Goal: Information Seeking & Learning: Learn about a topic

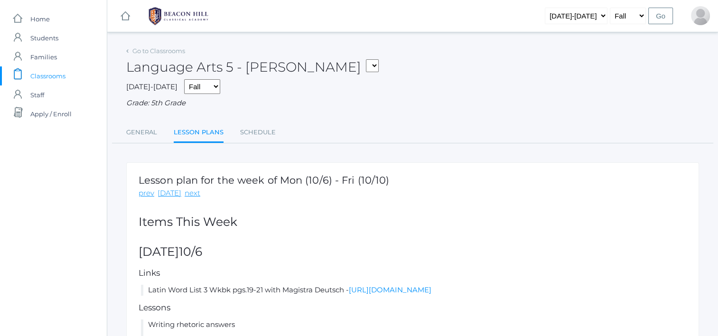
click at [42, 81] on span "Classrooms" at bounding box center [47, 75] width 35 height 19
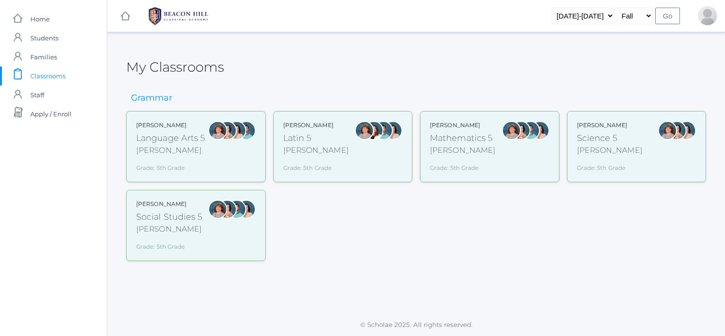
click at [169, 138] on div "Language Arts 5" at bounding box center [170, 138] width 69 height 13
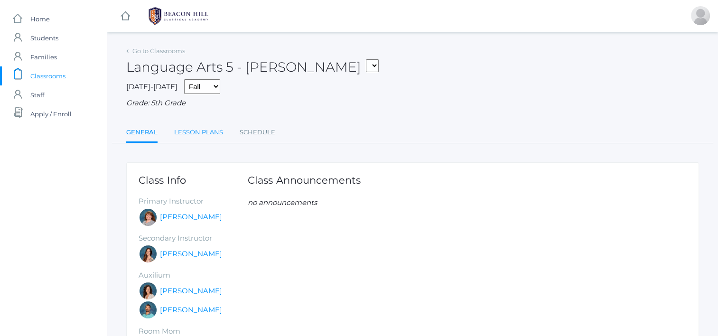
click at [200, 124] on link "Lesson Plans" at bounding box center [198, 132] width 49 height 19
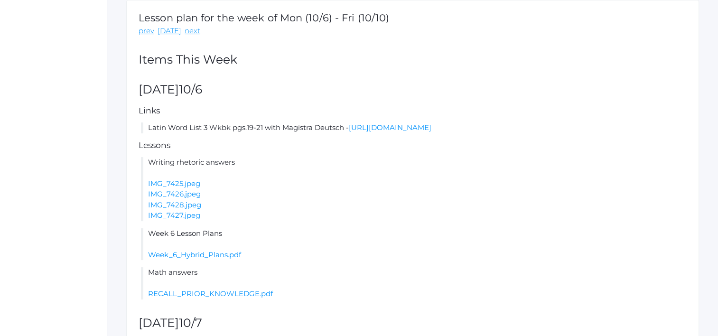
scroll to position [160, 0]
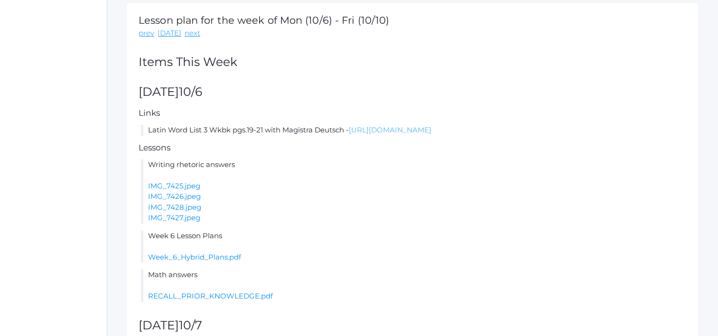
click at [416, 132] on link "[URL][DOMAIN_NAME]" at bounding box center [390, 129] width 83 height 9
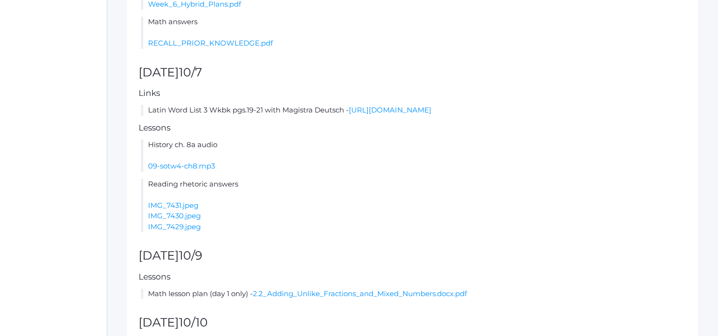
scroll to position [414, 0]
click at [429, 107] on link "[URL][DOMAIN_NAME]" at bounding box center [390, 108] width 83 height 9
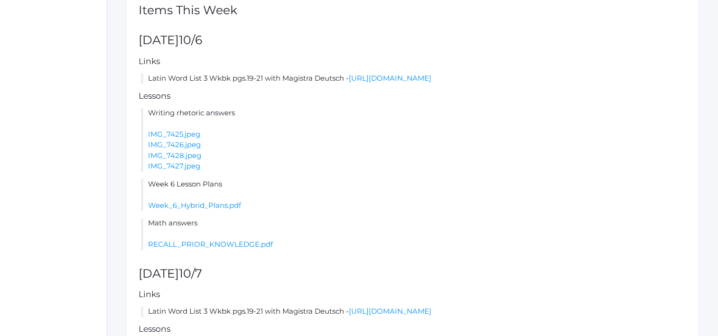
scroll to position [208, 0]
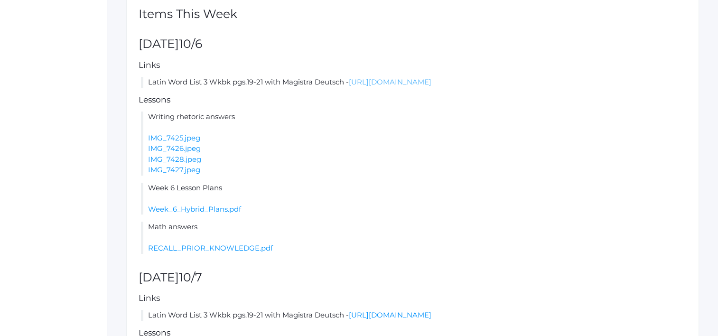
click at [381, 81] on link "[URL][DOMAIN_NAME]" at bounding box center [390, 81] width 83 height 9
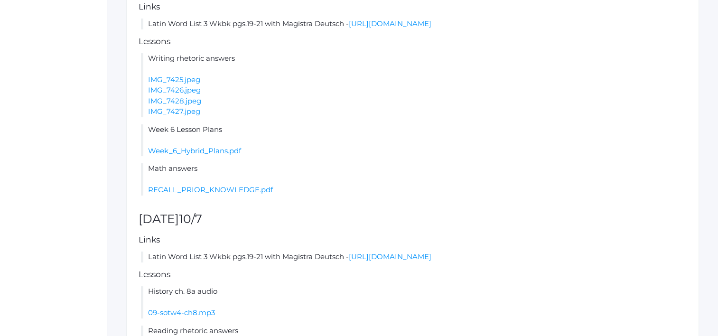
scroll to position [269, 0]
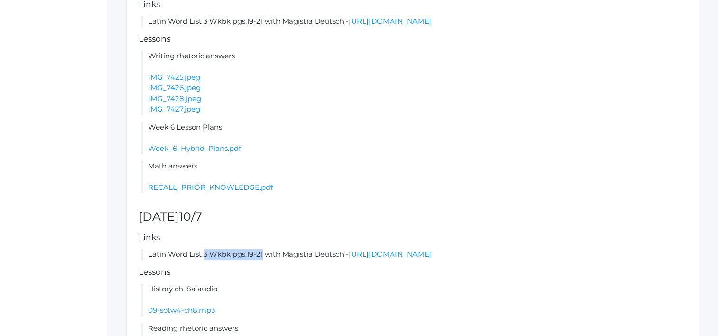
drag, startPoint x: 205, startPoint y: 254, endPoint x: 263, endPoint y: 258, distance: 58.0
click at [263, 258] on li "Latin Word List 3 Wkbk pgs.19-21 with Magistra Deutsch - [URL][DOMAIN_NAME]" at bounding box center [414, 254] width 546 height 11
drag, startPoint x: 263, startPoint y: 258, endPoint x: 223, endPoint y: 270, distance: 41.5
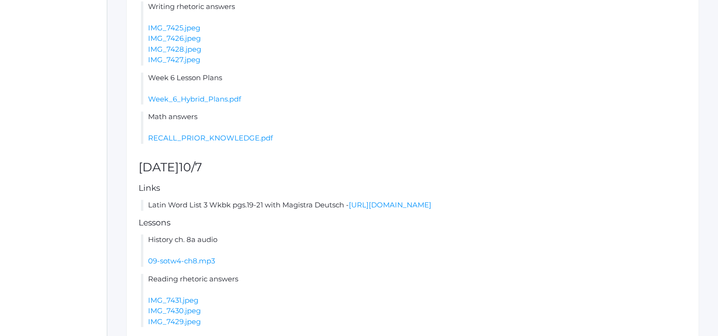
scroll to position [328, 0]
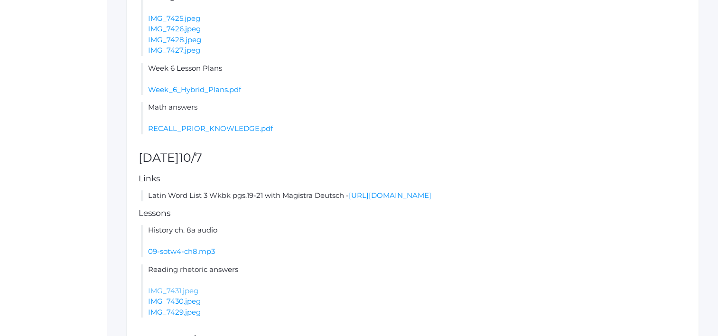
click at [182, 291] on link "IMG_7431.jpeg" at bounding box center [173, 290] width 50 height 9
click at [182, 303] on link "IMG_7430.jpeg" at bounding box center [174, 301] width 53 height 9
drag, startPoint x: 153, startPoint y: 228, endPoint x: 203, endPoint y: 237, distance: 51.2
click at [203, 237] on li "History ch. 8a audio 09-sotw4-ch8.mp3" at bounding box center [414, 241] width 546 height 32
drag, startPoint x: 203, startPoint y: 237, endPoint x: 241, endPoint y: 257, distance: 42.7
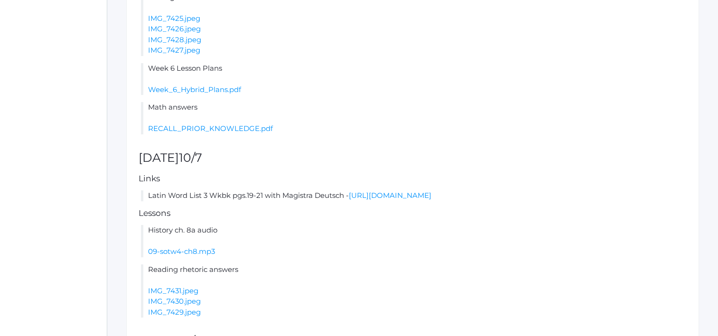
click at [241, 257] on li "History ch. 8a audio 09-sotw4-ch8.mp3" at bounding box center [414, 241] width 546 height 32
click at [197, 251] on link "09-sotw4-ch8.mp3" at bounding box center [181, 251] width 67 height 9
click at [174, 292] on link "IMG_7431.jpeg" at bounding box center [173, 290] width 50 height 9
click at [166, 307] on li "Reading rhetoric answers IMG_7431.jpeg IMG_7430.jpeg IMG_7429.jpeg" at bounding box center [414, 291] width 546 height 54
click at [168, 300] on link "IMG_7430.jpeg" at bounding box center [174, 301] width 53 height 9
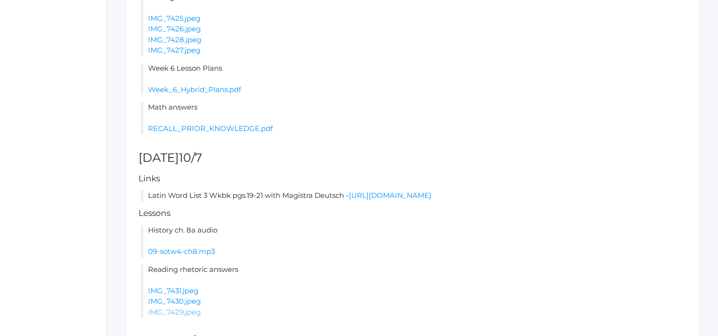
click at [167, 310] on link "IMG_7429.jpeg" at bounding box center [174, 312] width 53 height 9
click at [183, 250] on link "09-sotw4-ch8.mp3" at bounding box center [181, 251] width 67 height 9
